Goal: Check status

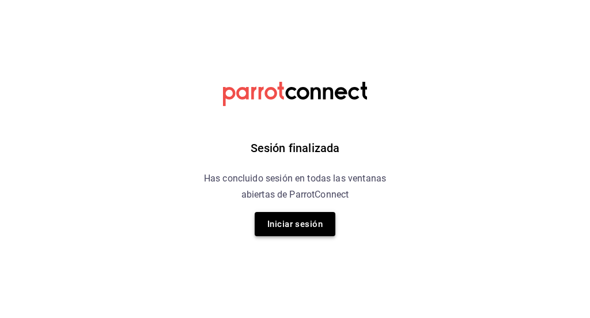
click at [302, 235] on button "Iniciar sesión" at bounding box center [295, 224] width 81 height 24
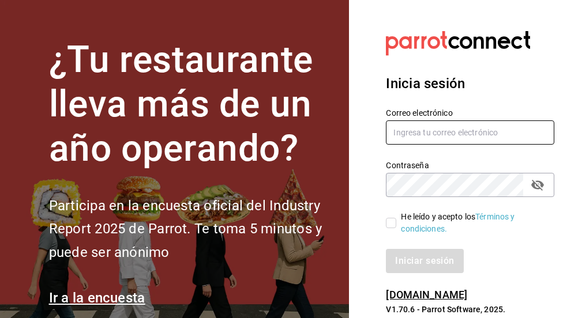
type input "[EMAIL_ADDRESS][DOMAIN_NAME]"
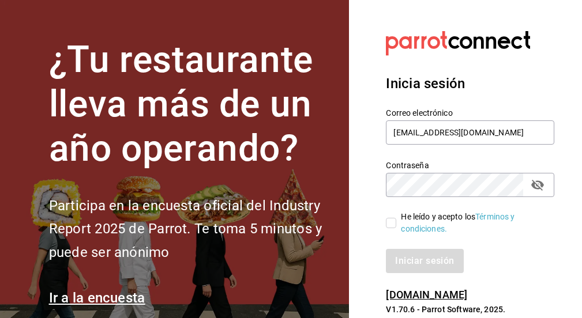
click at [393, 229] on label "He leído y acepto los Términos y condiciones." at bounding box center [465, 223] width 159 height 24
click at [393, 228] on input "He leído y acepto los Términos y condiciones." at bounding box center [391, 223] width 10 height 10
checkbox input "true"
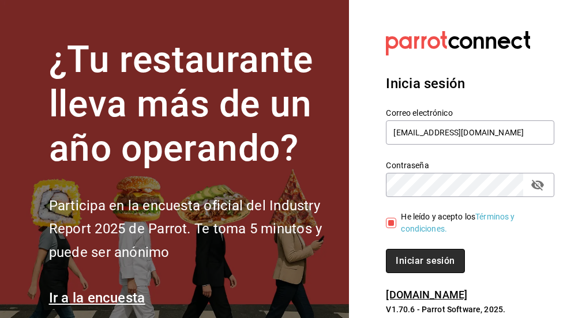
click at [406, 257] on button "Iniciar sesión" at bounding box center [425, 261] width 78 height 24
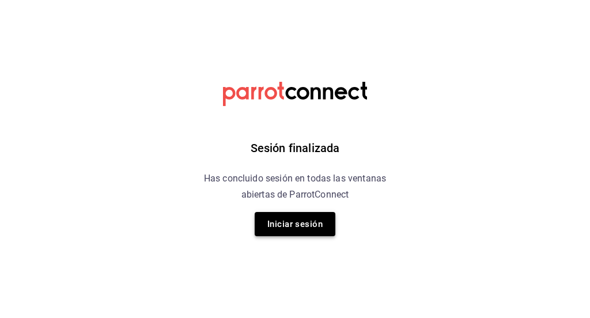
click at [287, 229] on button "Iniciar sesión" at bounding box center [295, 224] width 81 height 24
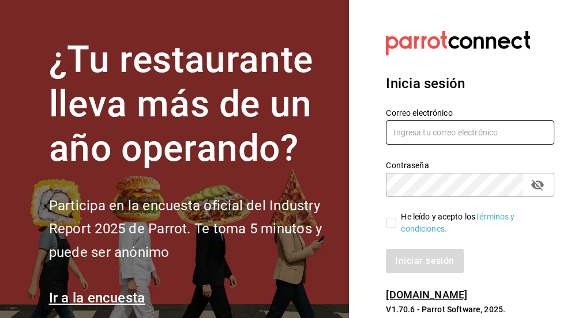
type input "[EMAIL_ADDRESS][DOMAIN_NAME]"
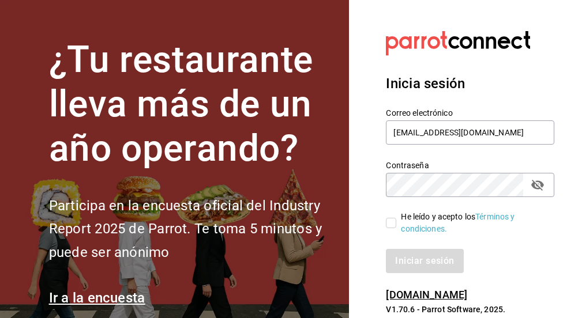
click at [397, 221] on span "He leído y acepto los Términos y condiciones." at bounding box center [470, 223] width 149 height 24
click at [396, 221] on input "He leído y acepto los Términos y condiciones." at bounding box center [391, 223] width 10 height 10
checkbox input "true"
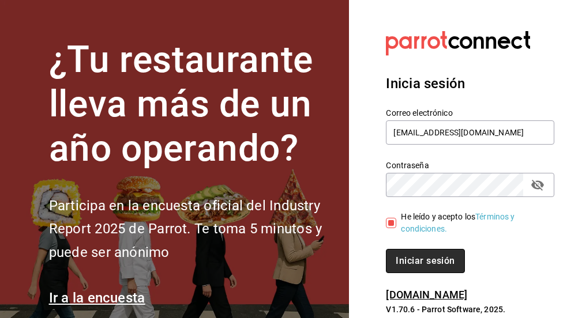
click at [396, 265] on button "Iniciar sesión" at bounding box center [425, 261] width 78 height 24
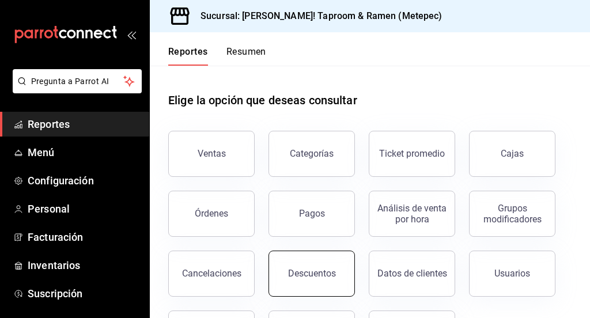
scroll to position [57, 0]
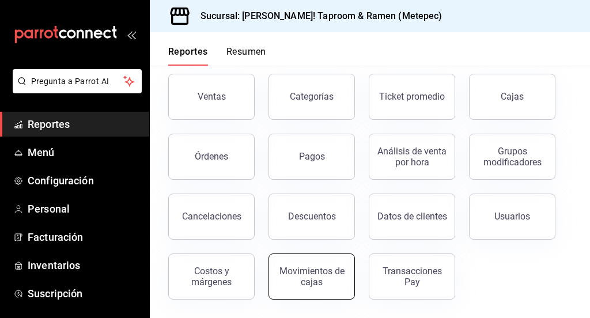
click at [340, 265] on button "Movimientos de cajas" at bounding box center [312, 277] width 86 height 46
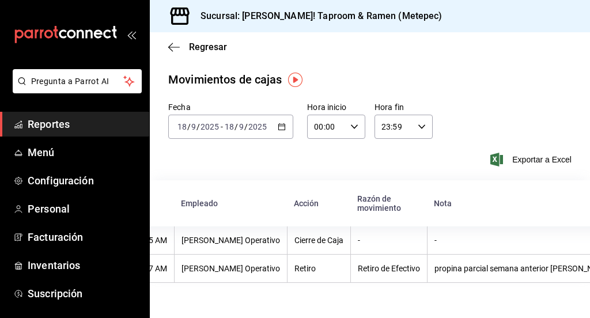
scroll to position [0, 187]
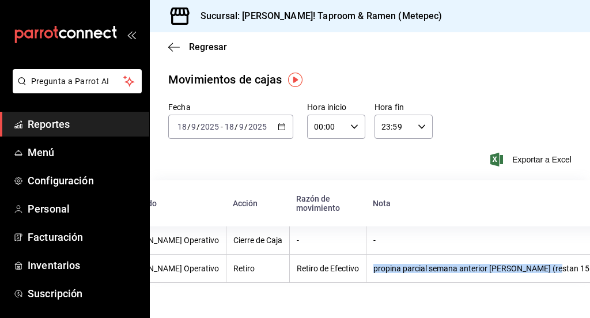
drag, startPoint x: 348, startPoint y: 270, endPoint x: 528, endPoint y: 270, distance: 179.8
click at [528, 270] on th "propina parcial semana anterior Joss (restan 151)" at bounding box center [485, 269] width 238 height 28
copy div "propina parcial semana anterior Joss (restan 151)"
click at [273, 129] on div "2025-09-18 18 / 9 / 2025 - 2025-09-18 18 / 9 / 2025" at bounding box center [230, 127] width 125 height 24
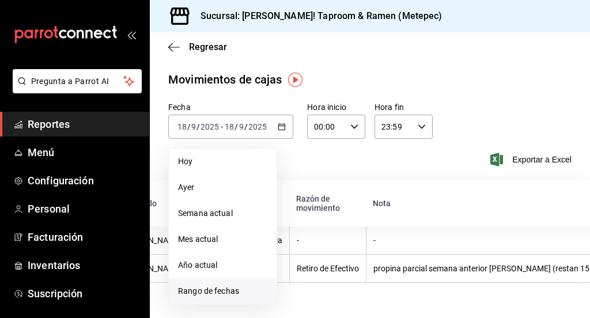
click at [213, 280] on li "Rango de fechas" at bounding box center [223, 291] width 108 height 26
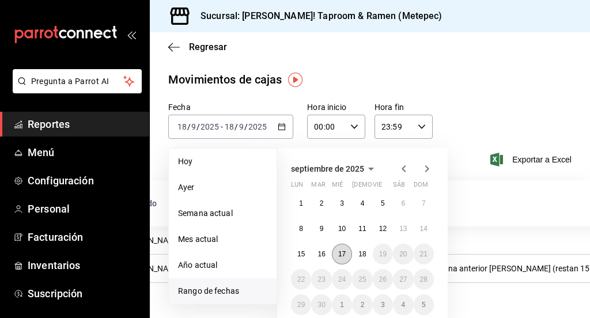
click at [342, 258] on button "17" at bounding box center [342, 254] width 20 height 21
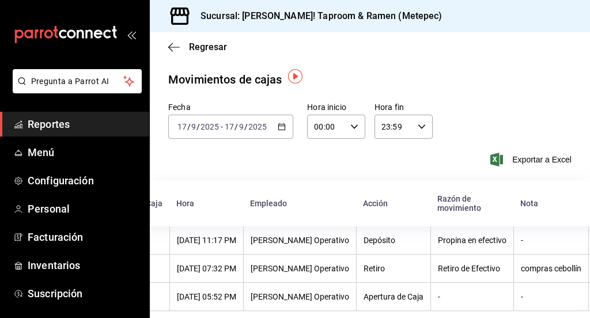
scroll to position [0, 94]
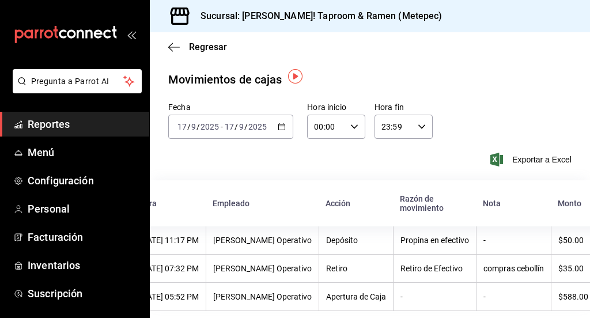
click at [171, 39] on div "Regresar" at bounding box center [370, 46] width 440 height 29
click at [172, 43] on icon "button" at bounding box center [174, 47] width 12 height 10
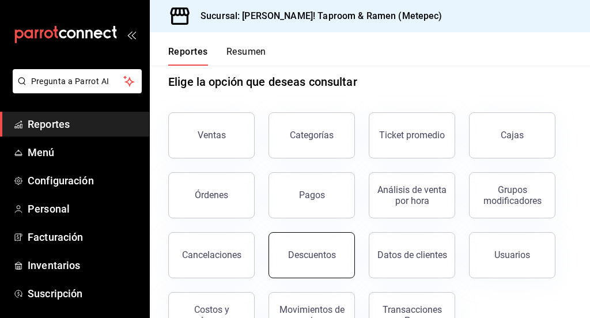
scroll to position [21, 0]
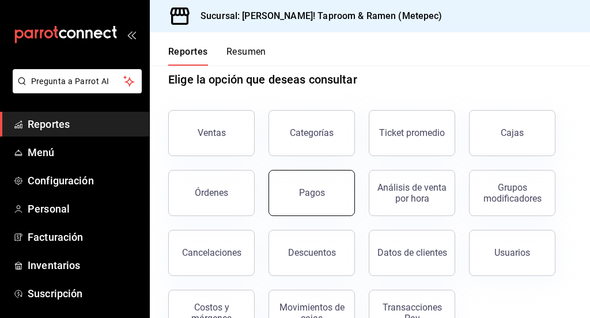
click at [312, 205] on button "Pagos" at bounding box center [312, 193] width 86 height 46
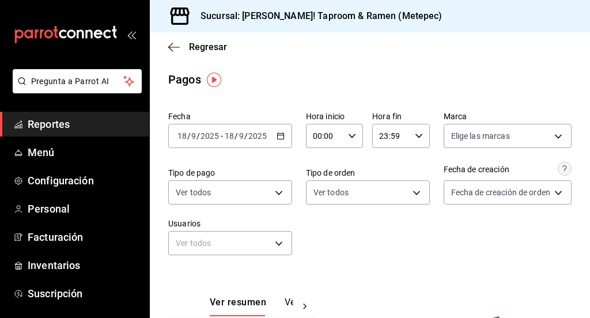
click at [280, 132] on icon "button" at bounding box center [281, 136] width 8 height 8
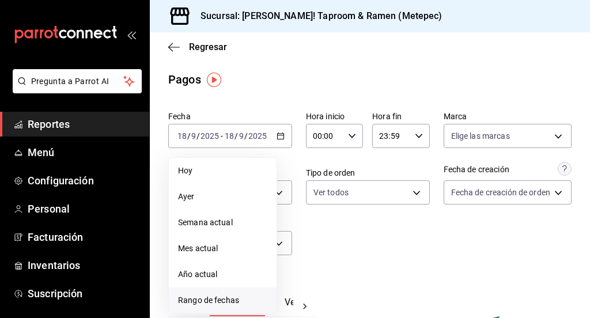
click at [223, 292] on li "Rango de fechas" at bounding box center [223, 301] width 108 height 26
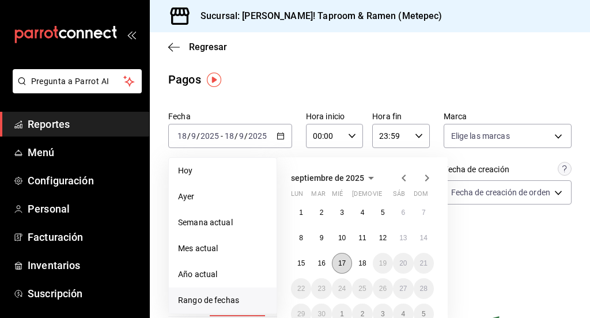
click at [342, 259] on abbr "17" at bounding box center [341, 263] width 7 height 8
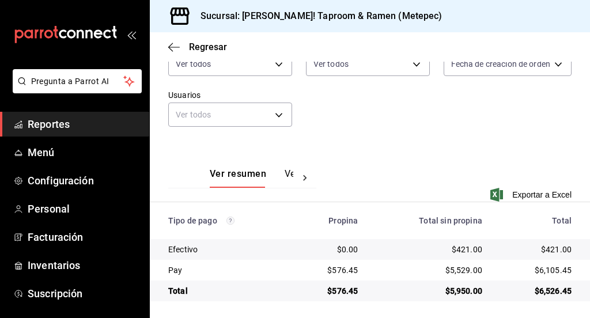
scroll to position [130, 0]
